Goal: Check status: Check status

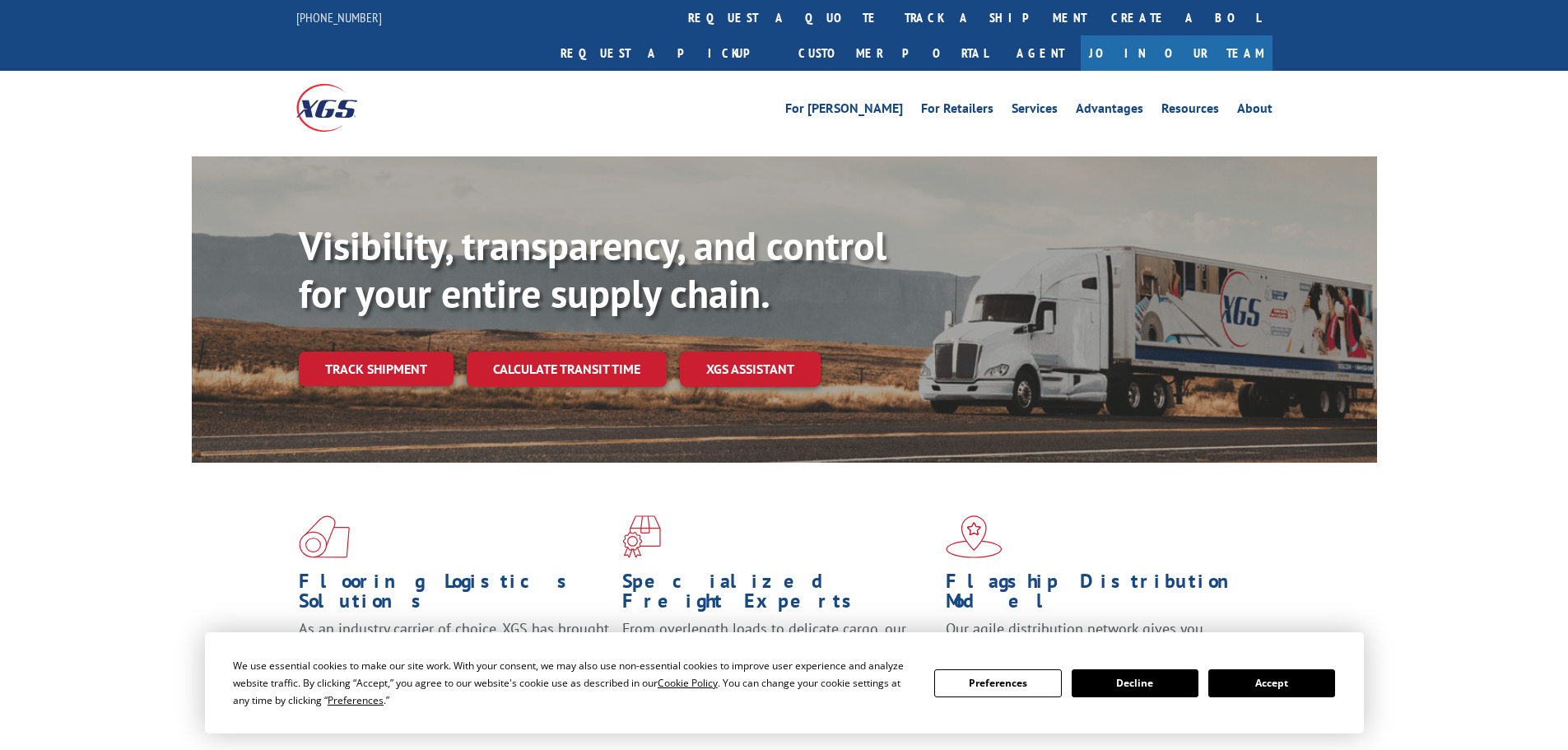
click at [1304, 691] on button "Accept" at bounding box center [1272, 683] width 127 height 28
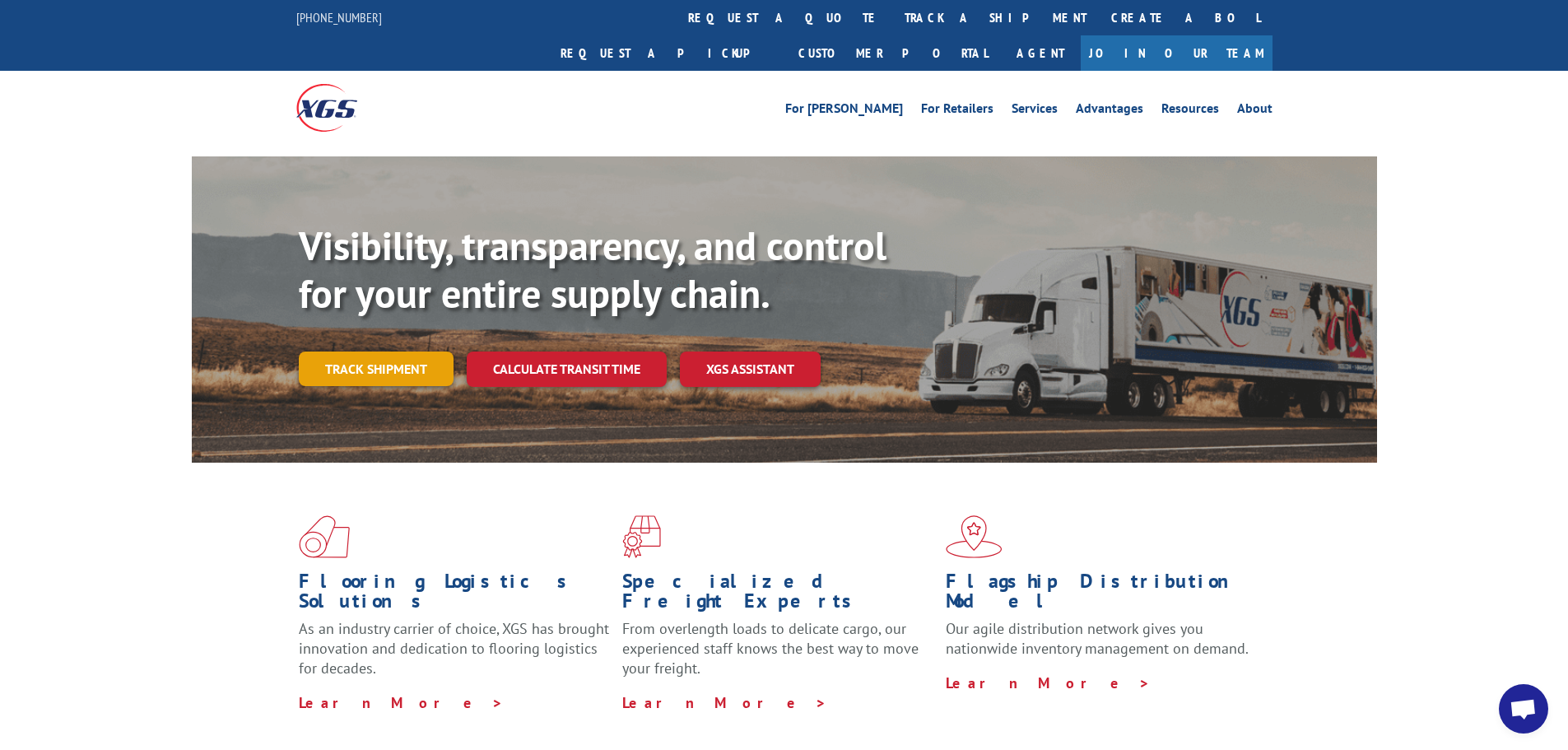
click at [415, 352] on link "Track shipment" at bounding box center [376, 369] width 155 height 35
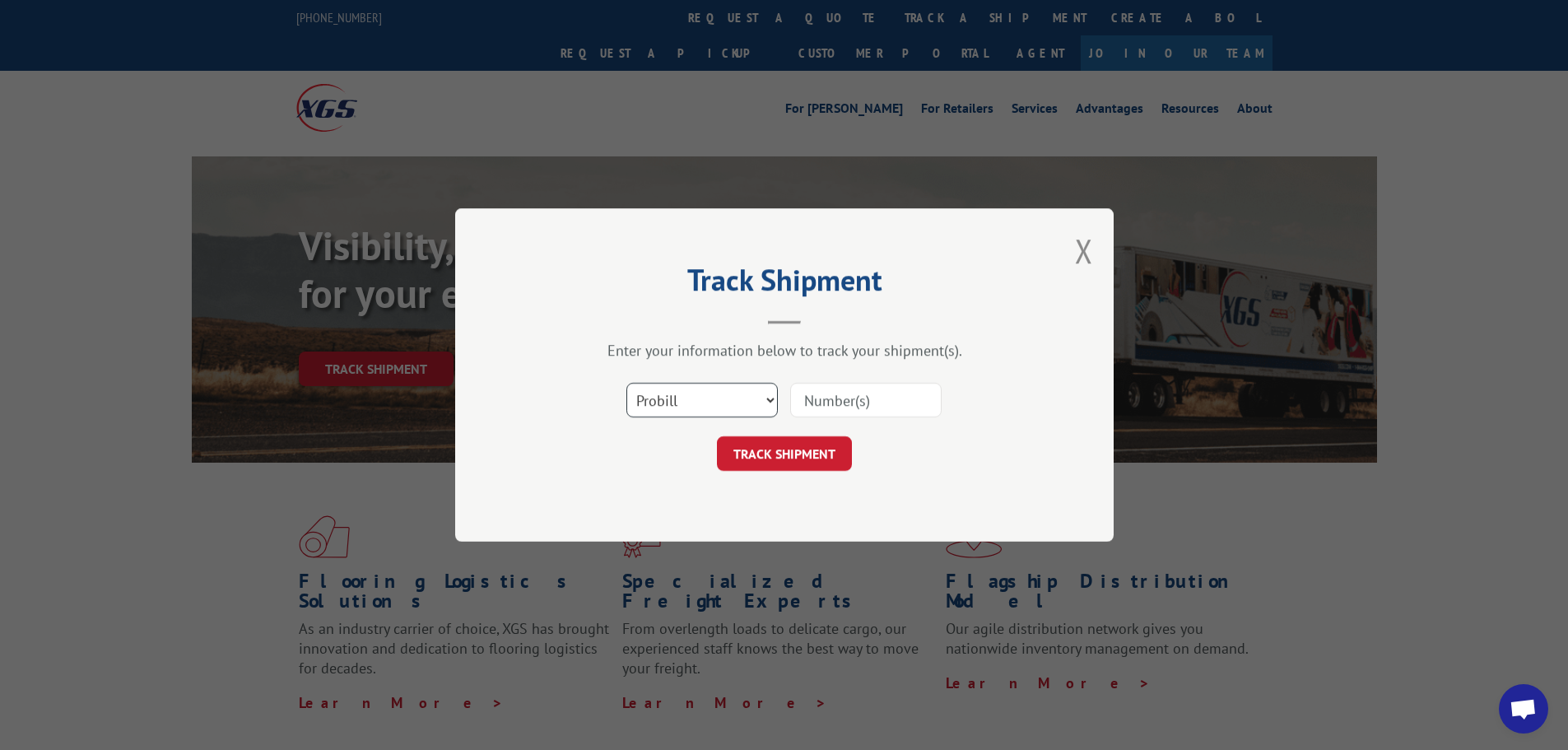
click at [684, 413] on select "Select category... Probill BOL PO" at bounding box center [702, 401] width 152 height 35
select select "po"
click at [627, 383] on select "Select category... Probill BOL PO" at bounding box center [702, 401] width 152 height 35
paste input "04523318"
type input "04523318"
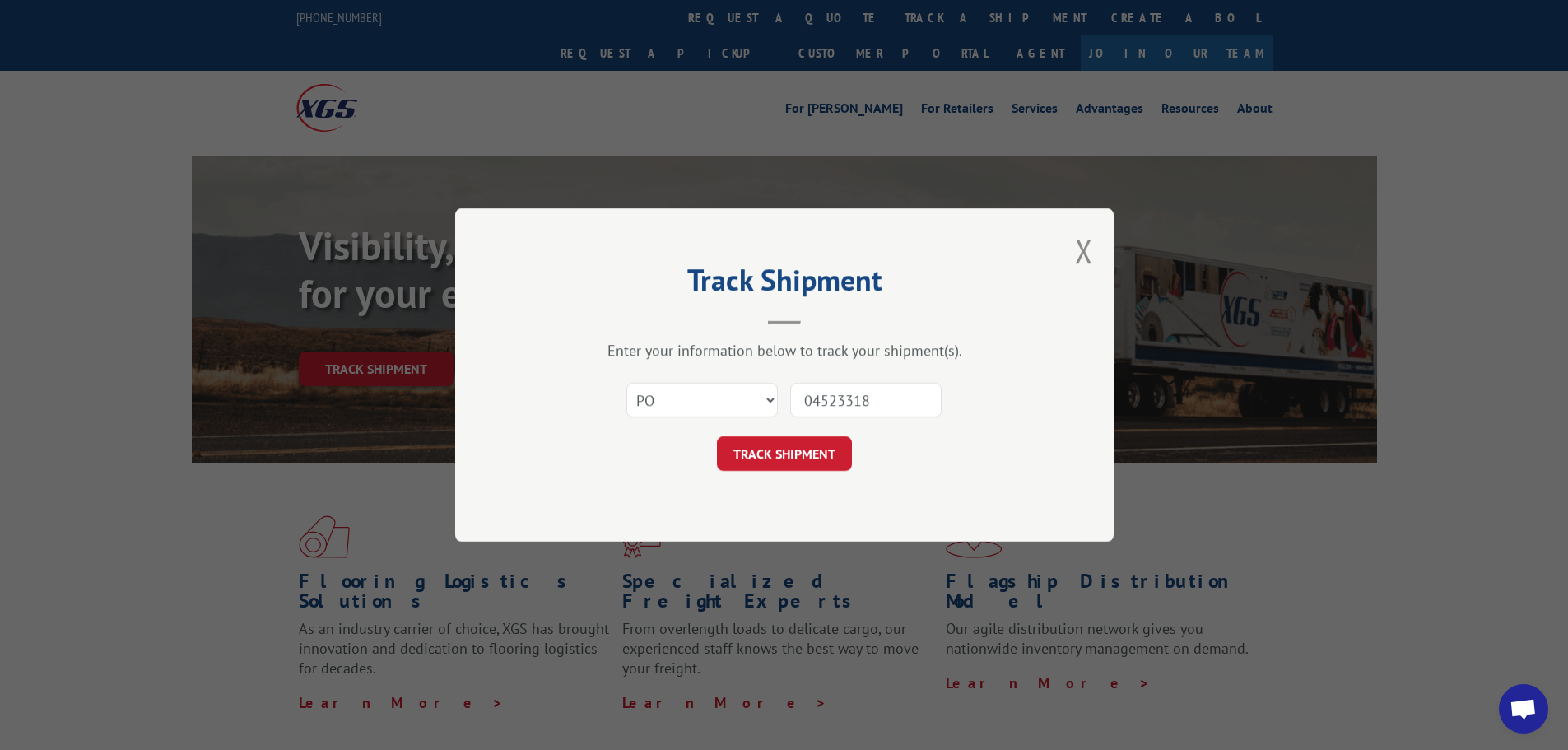
click at [790, 434] on form "Select category... Probill BOL PO 04523318 TRACK SHIPMENT" at bounding box center [784, 421] width 494 height 98
click at [790, 453] on button "TRACK SHIPMENT" at bounding box center [784, 453] width 135 height 35
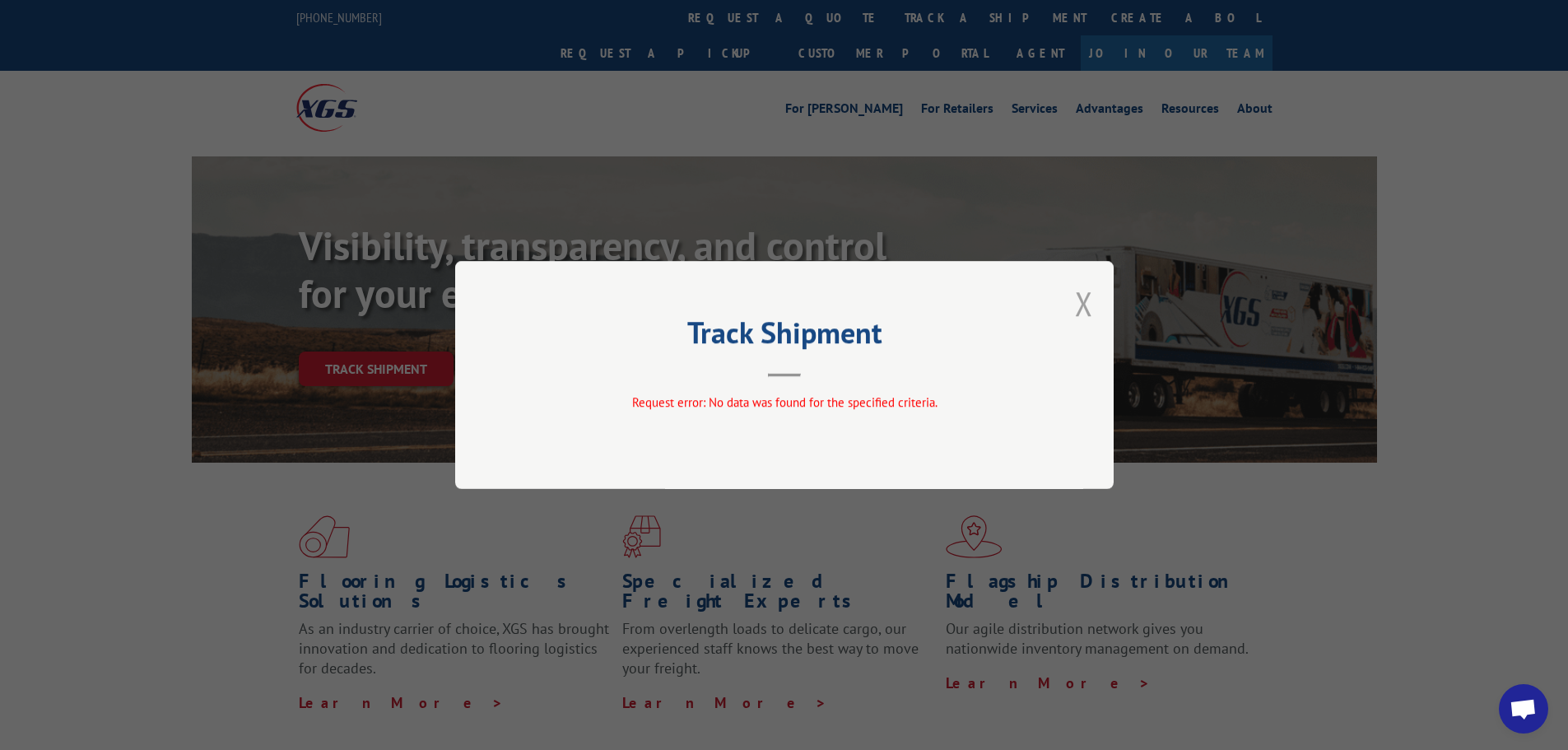
click at [1079, 296] on button "Close modal" at bounding box center [1083, 303] width 18 height 43
